Goal: Task Accomplishment & Management: Use online tool/utility

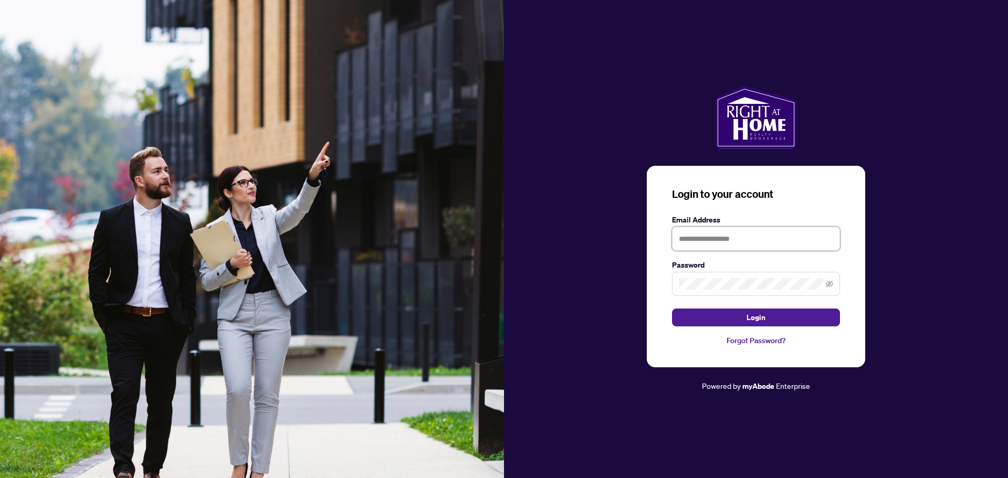
click at [690, 244] on input "text" at bounding box center [756, 239] width 168 height 24
type input "**********"
click at [761, 319] on span "Login" at bounding box center [755, 317] width 19 height 17
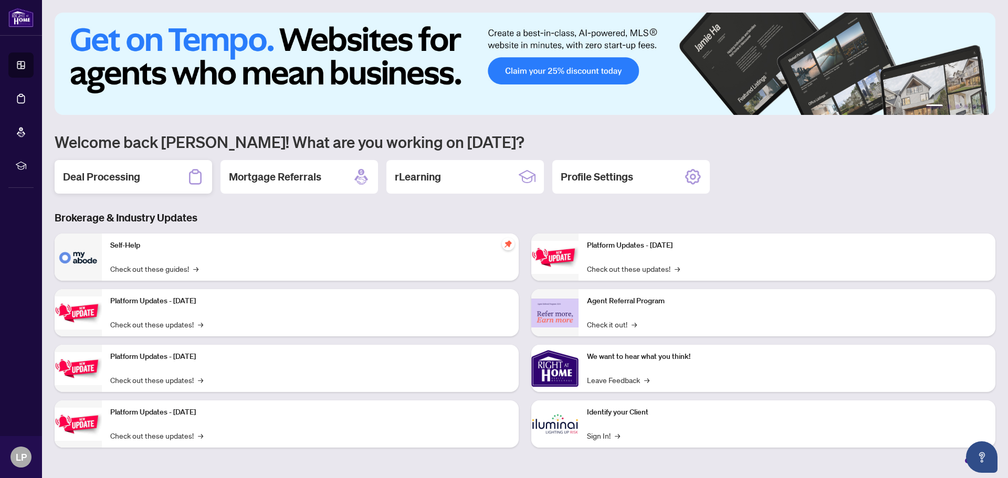
click at [120, 177] on h2 "Deal Processing" at bounding box center [101, 177] width 77 height 15
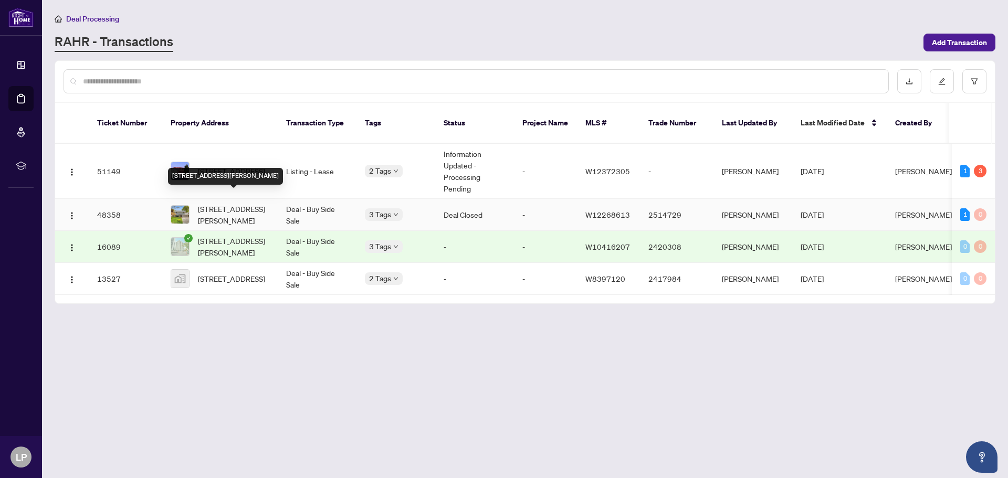
click at [218, 203] on span "[STREET_ADDRESS][PERSON_NAME]" at bounding box center [233, 214] width 71 height 23
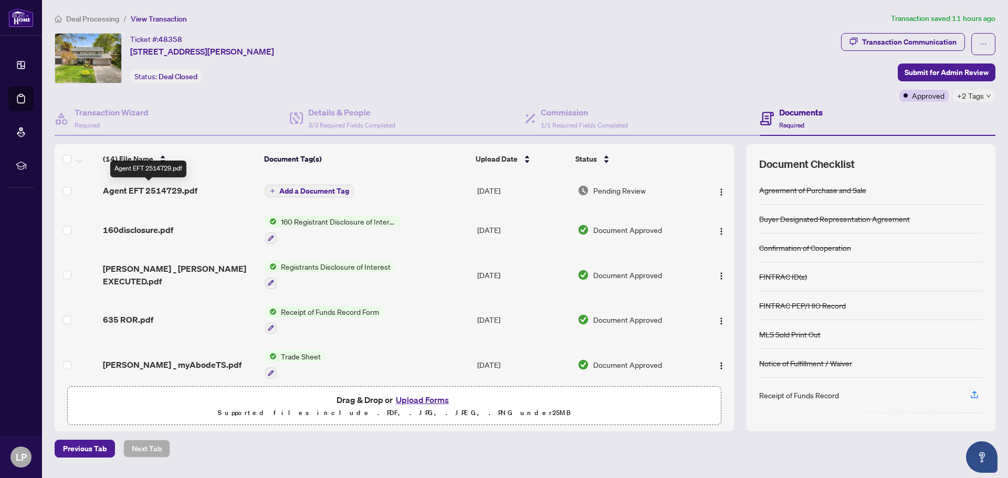
click at [171, 188] on span "Agent EFT 2514729.pdf" at bounding box center [150, 190] width 94 height 13
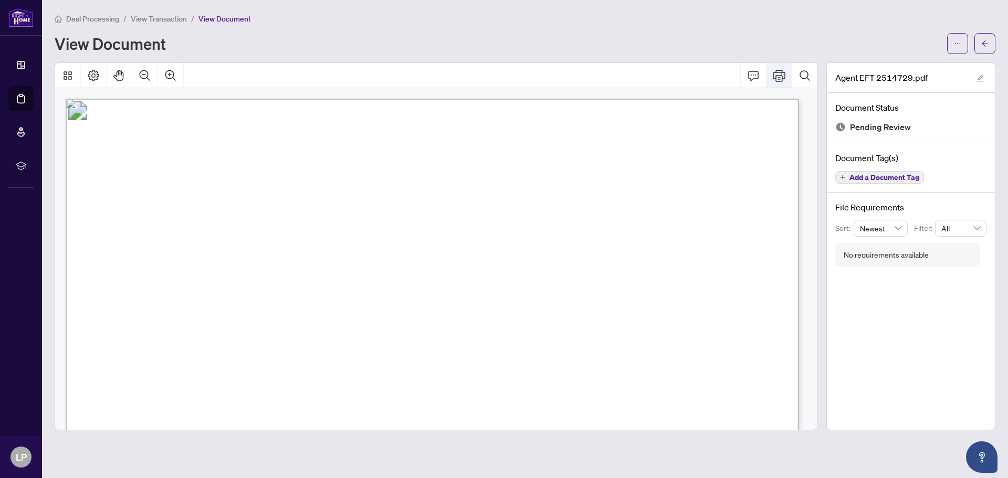
click at [780, 73] on icon "Print" at bounding box center [779, 75] width 13 height 13
